Goal: Check status

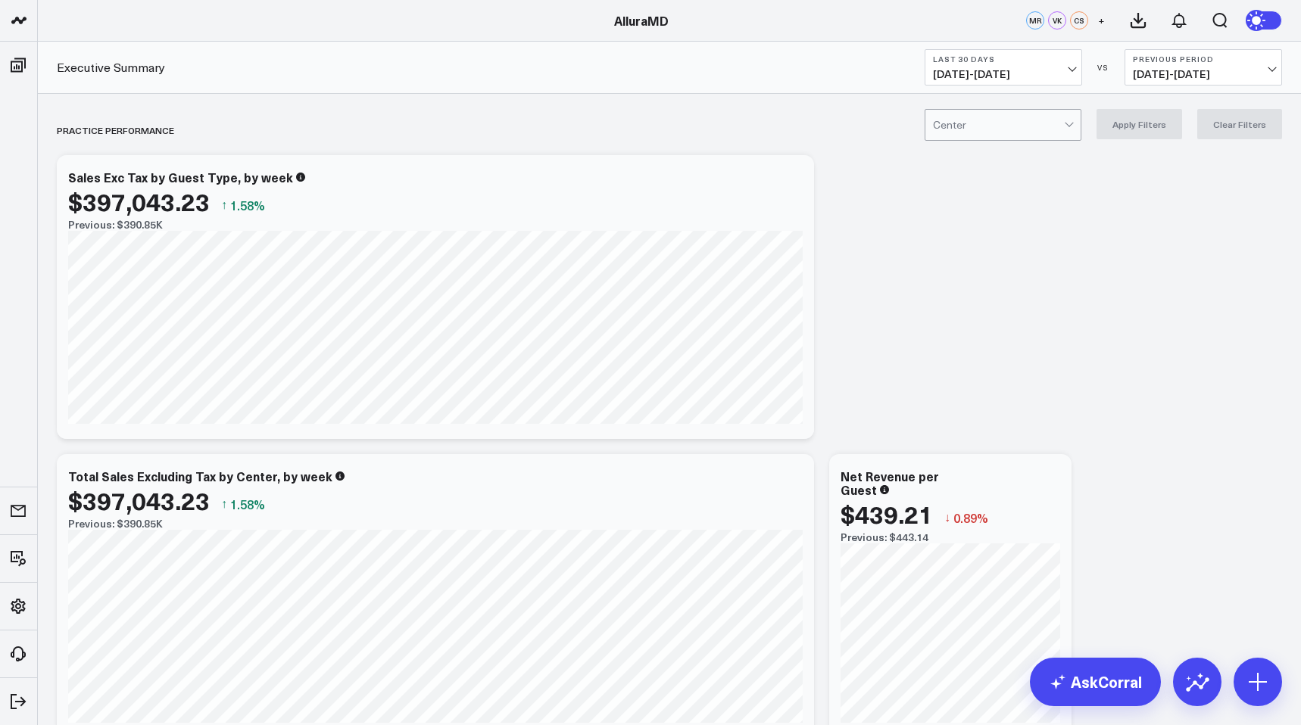
click at [1059, 76] on span "[DATE] - [DATE]" at bounding box center [1003, 74] width 141 height 12
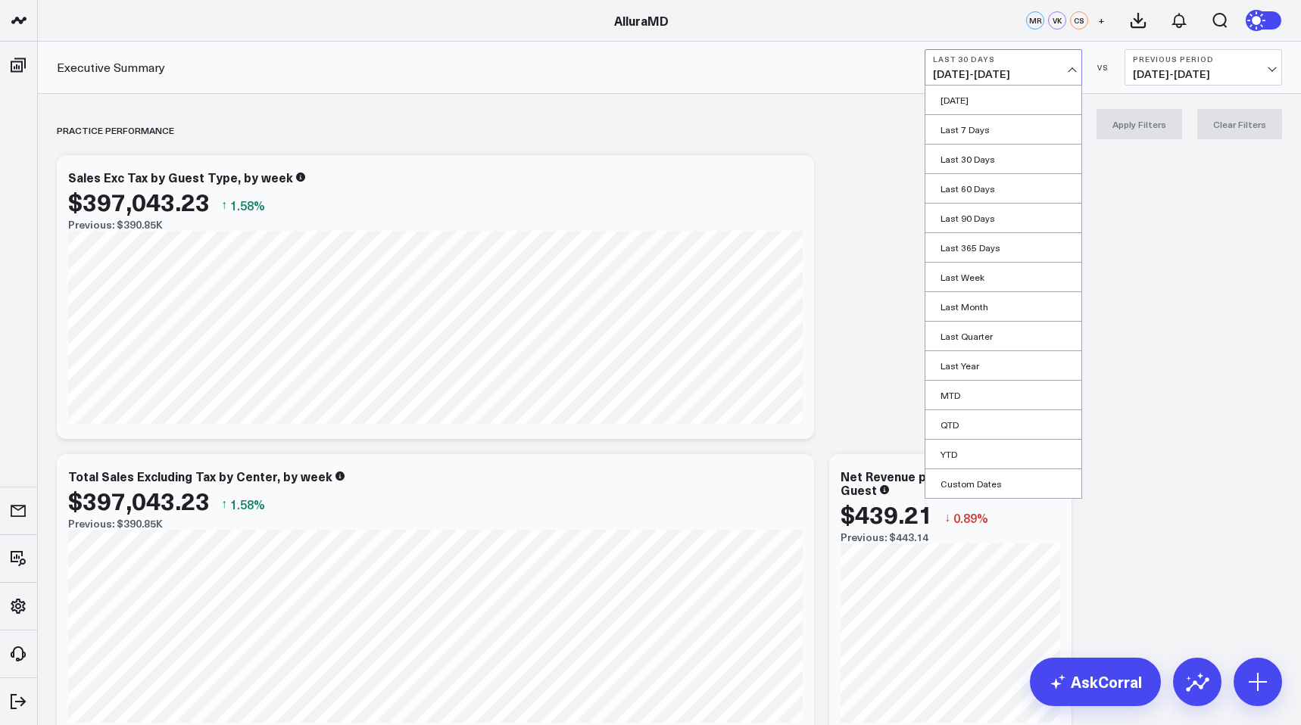
click at [1002, 397] on link "MTD" at bounding box center [1003, 395] width 156 height 29
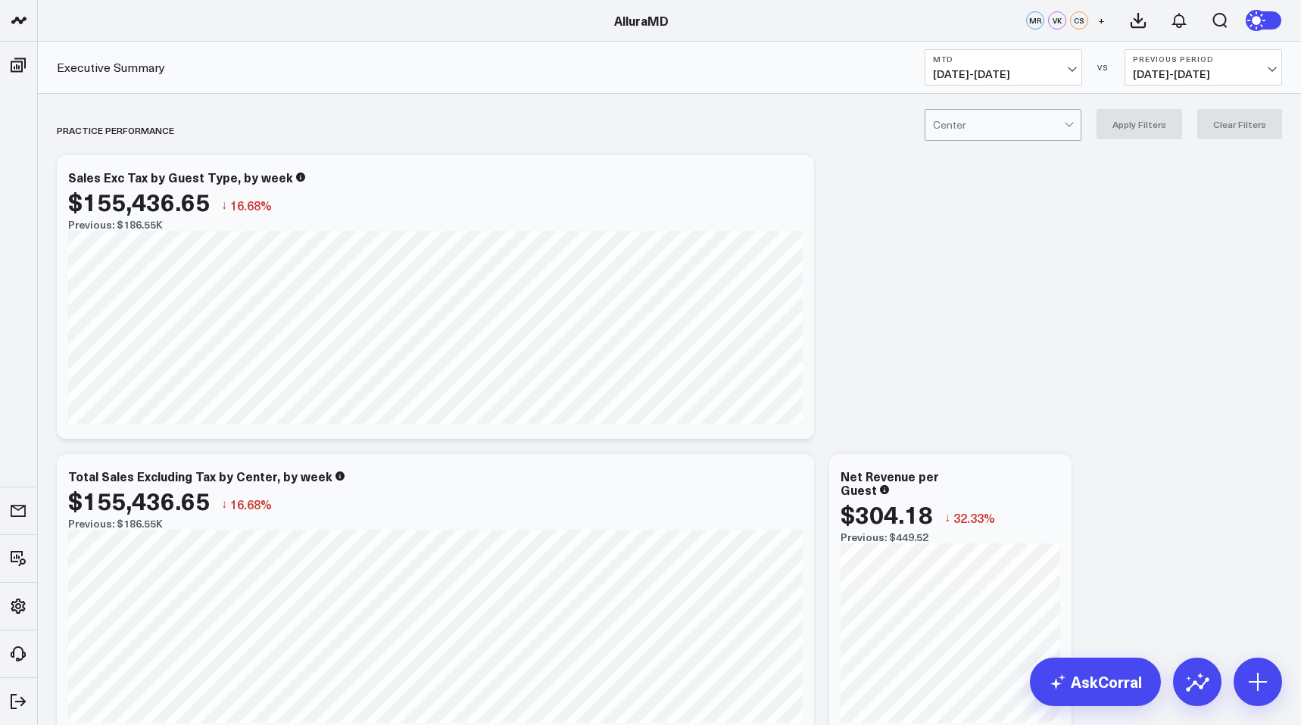
click at [1199, 80] on span "[DATE] - [DATE]" at bounding box center [1203, 74] width 141 height 12
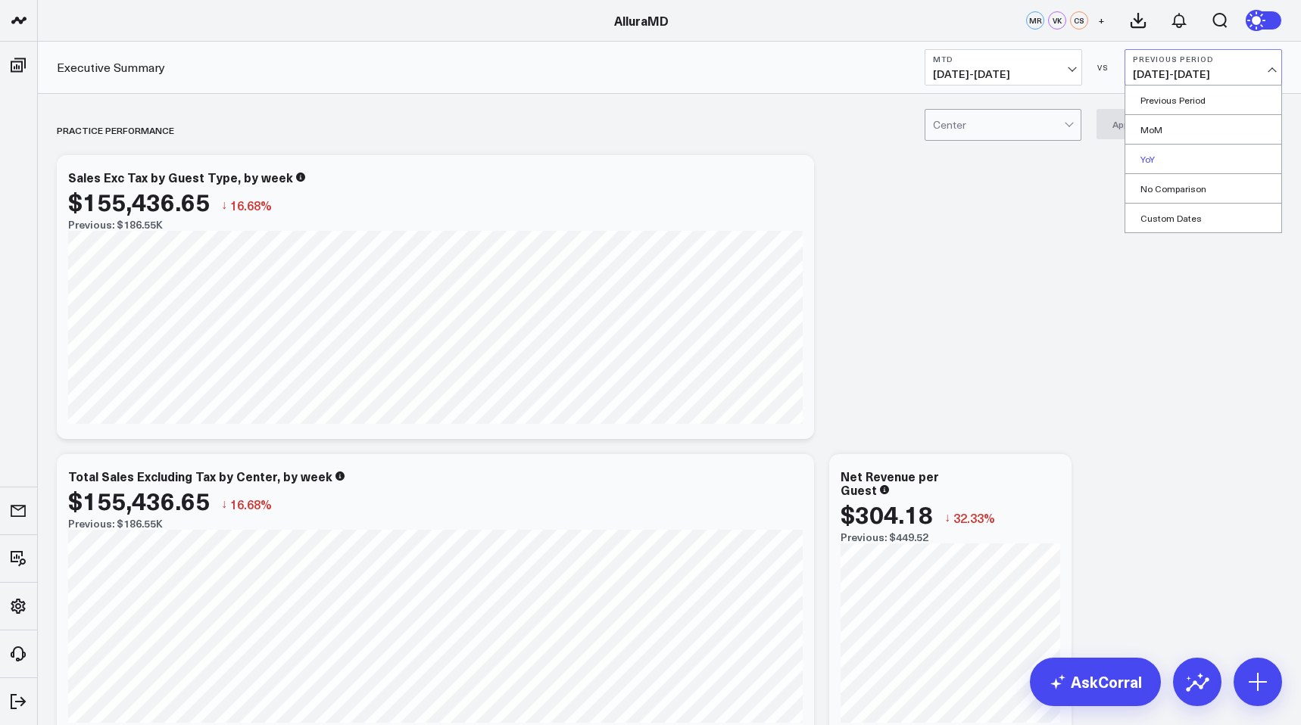
click at [1158, 158] on link "YoY" at bounding box center [1203, 159] width 156 height 29
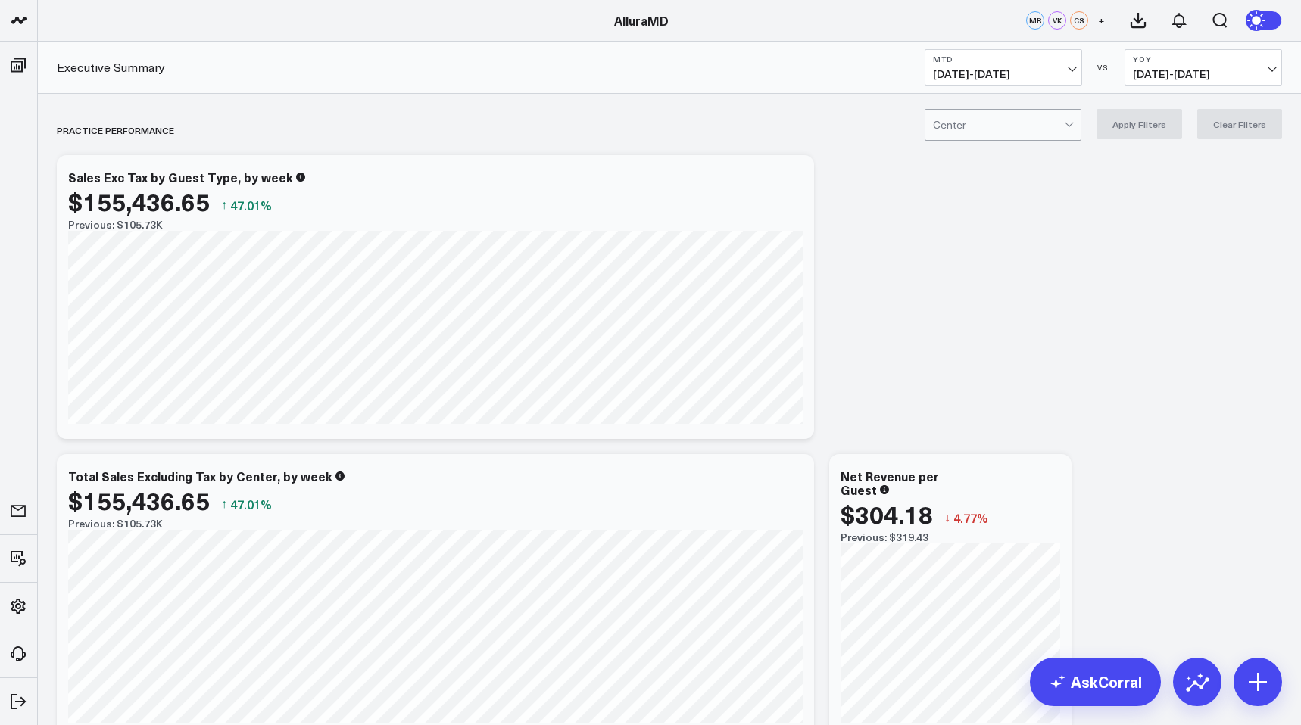
click at [1163, 79] on span "[DATE] - [DATE]" at bounding box center [1203, 74] width 141 height 12
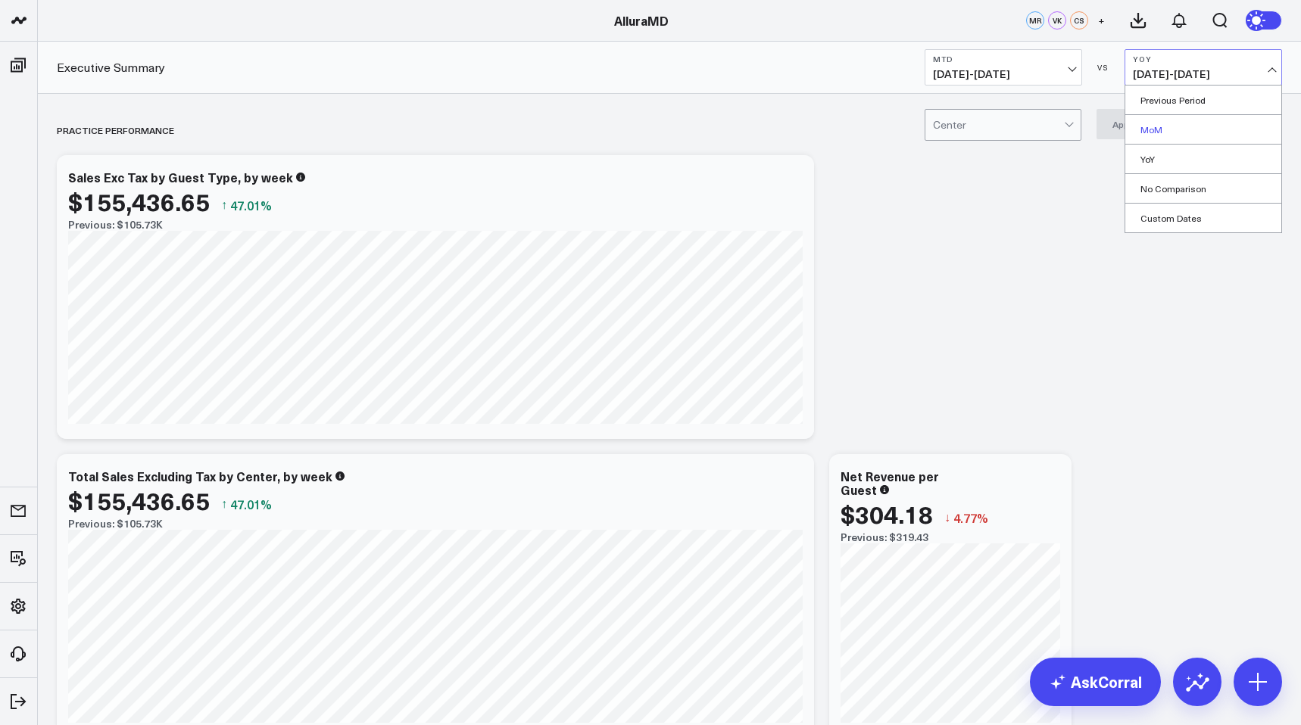
click at [1157, 132] on link "MoM" at bounding box center [1203, 129] width 156 height 29
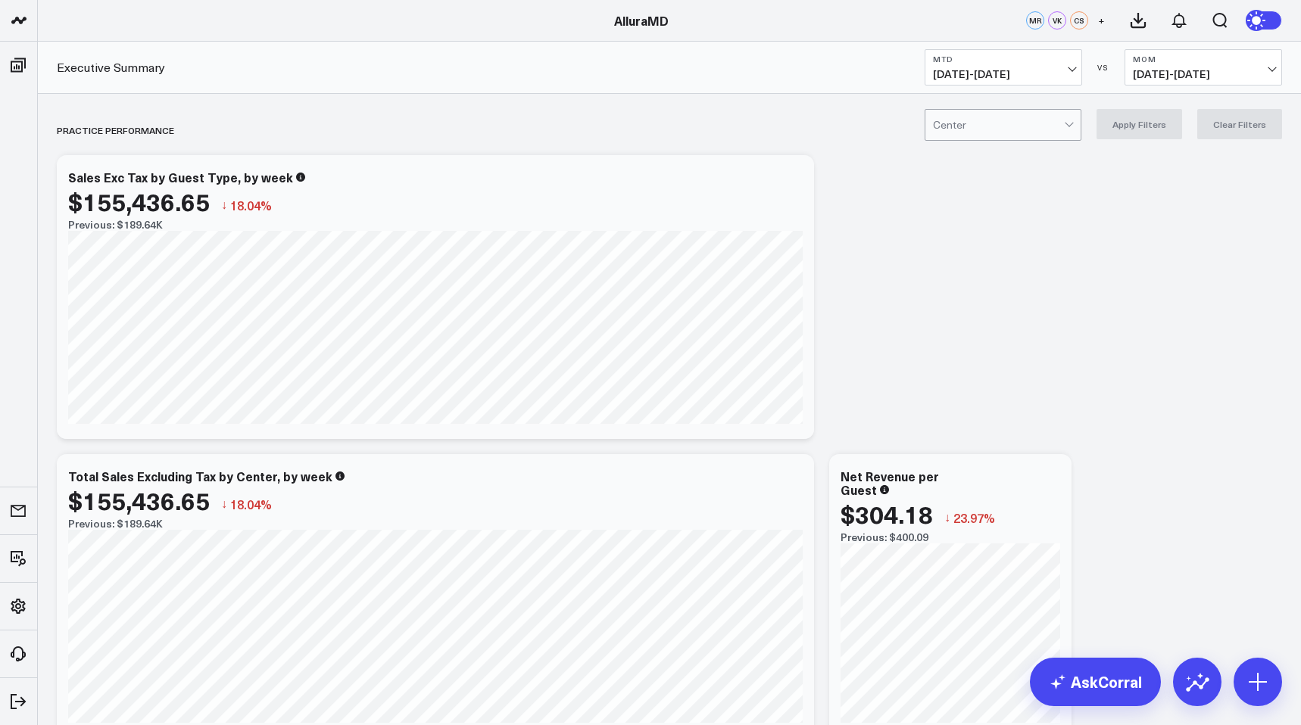
click at [1191, 83] on button "MoM [DEMOGRAPHIC_DATA][DATE] - [DATE]" at bounding box center [1202, 67] width 157 height 36
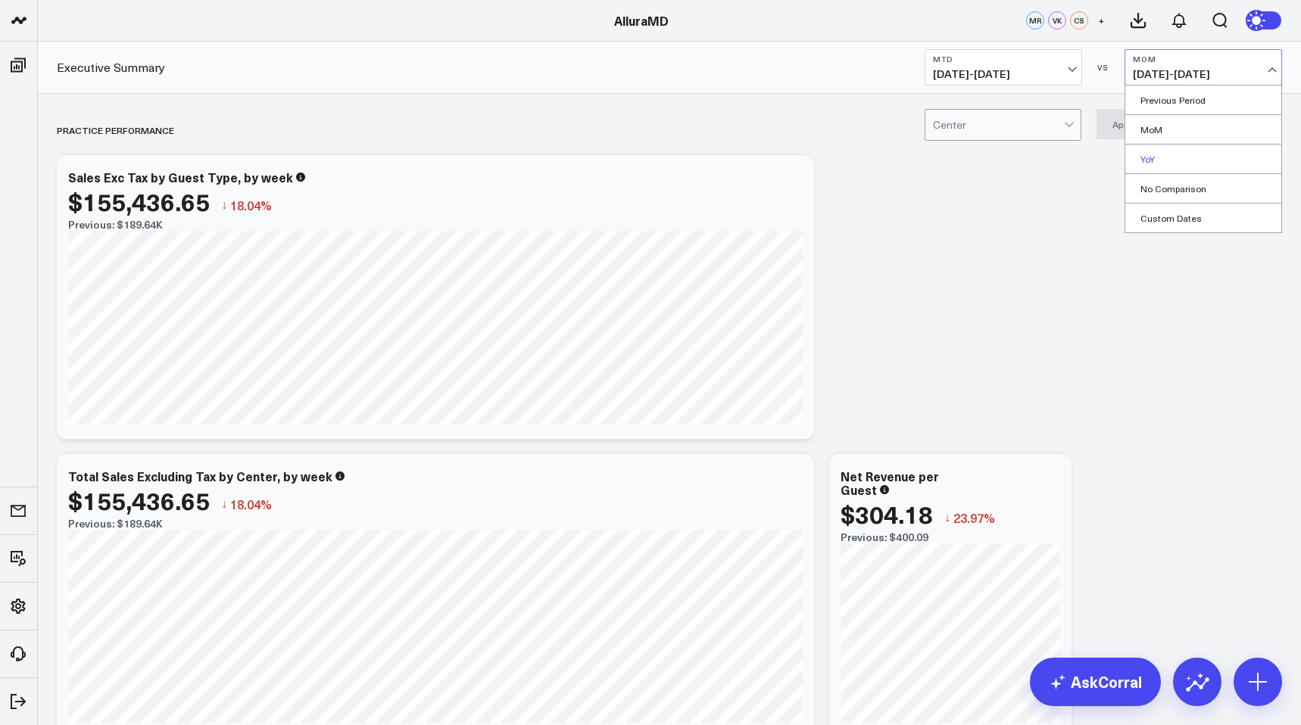
click at [1162, 156] on link "YoY" at bounding box center [1203, 159] width 156 height 29
